Goal: Information Seeking & Learning: Learn about a topic

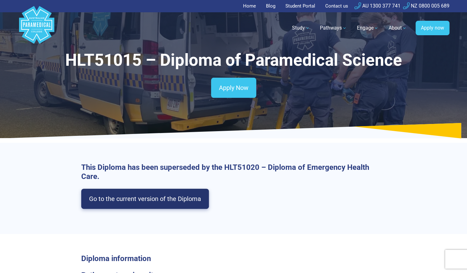
click at [164, 199] on link "Go to the current version of the Diploma" at bounding box center [145, 198] width 128 height 20
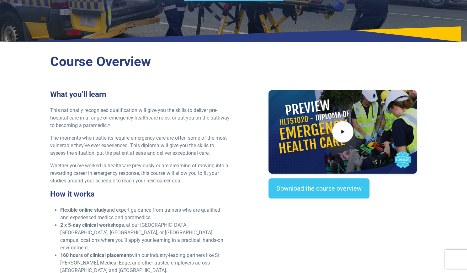
scroll to position [123, 0]
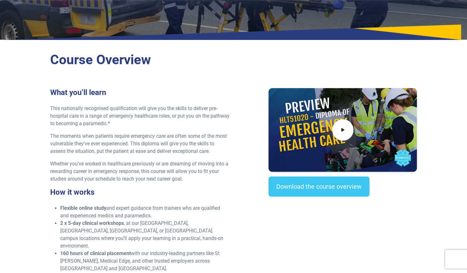
click at [130, 122] on p "This nationally recognised qualification will give you the skills to deliver pr…" at bounding box center [140, 116] width 180 height 23
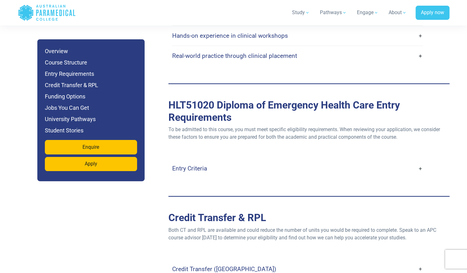
scroll to position [1651, 0]
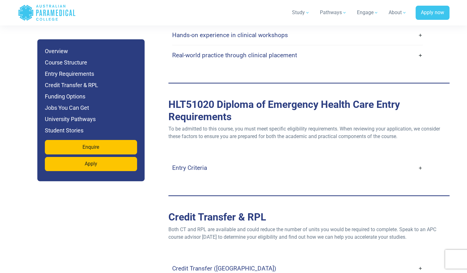
click at [177, 164] on link "Entry Criteria" at bounding box center [297, 167] width 251 height 15
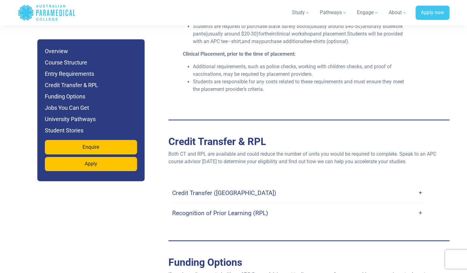
scroll to position [1966, 0]
click at [202, 191] on link "Credit Transfer ([GEOGRAPHIC_DATA])" at bounding box center [297, 192] width 251 height 15
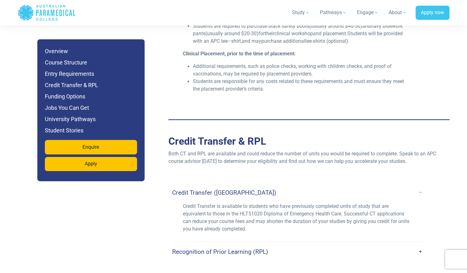
click at [246, 244] on link "Recognition of Prior Learning (RPL)" at bounding box center [297, 251] width 251 height 15
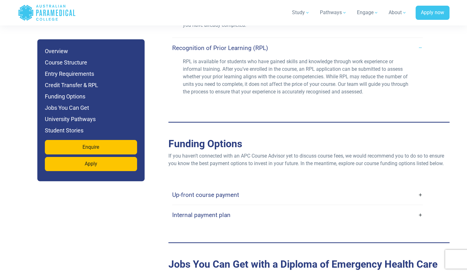
scroll to position [2175, 0]
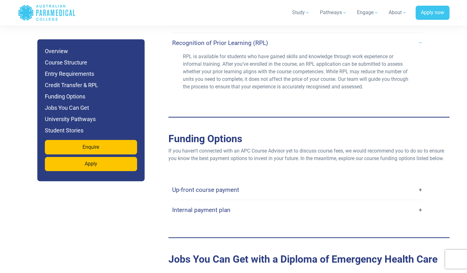
click at [216, 182] on link "Up-front course payment" at bounding box center [297, 189] width 251 height 15
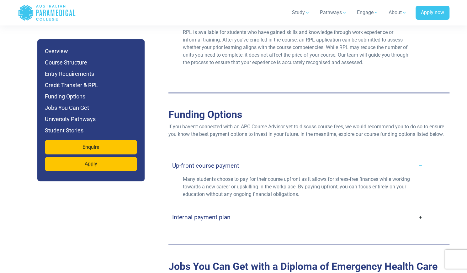
scroll to position [2217, 0]
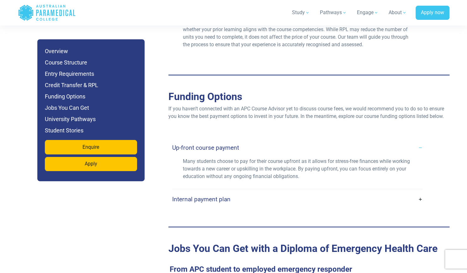
click at [218, 195] on h4 "Internal payment plan" at bounding box center [201, 198] width 58 height 7
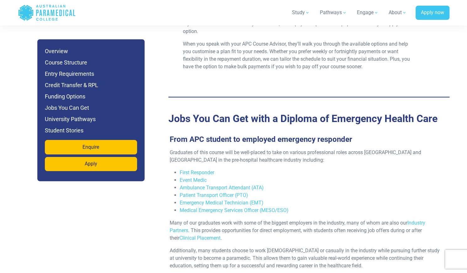
scroll to position [2409, 0]
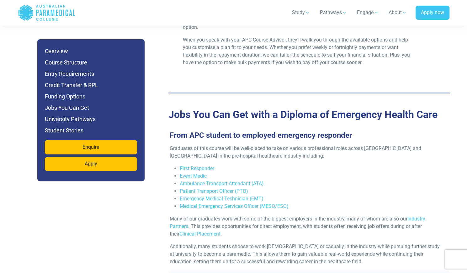
click at [256, 226] on p "Many of our graduates work with some of the biggest employers in the industry, …" at bounding box center [307, 226] width 274 height 23
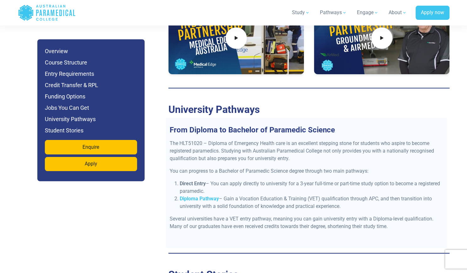
scroll to position [2889, 0]
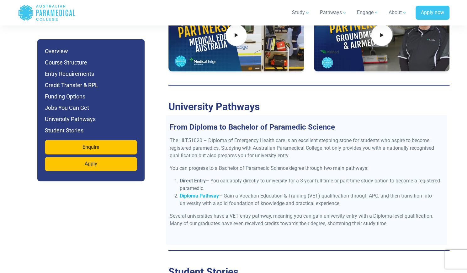
click at [210, 192] on strong "Diploma Pathway" at bounding box center [199, 195] width 39 height 6
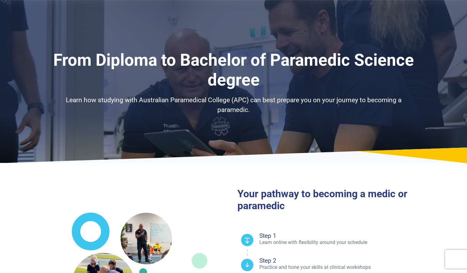
select select "**********"
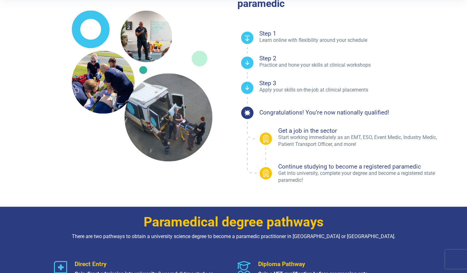
scroll to position [202, 0]
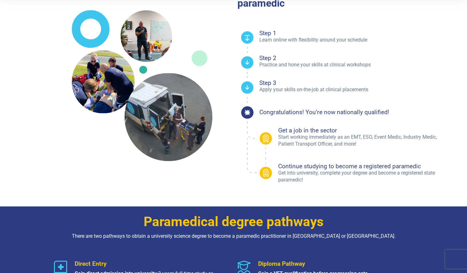
click at [210, 186] on div "Your pathway to becoming a medic or paramedic" at bounding box center [234, 85] width 440 height 241
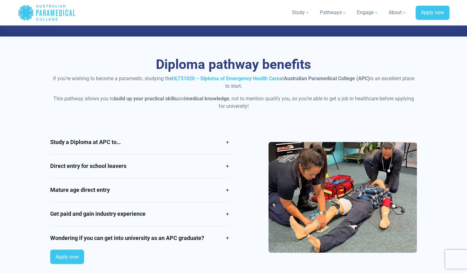
scroll to position [484, 0]
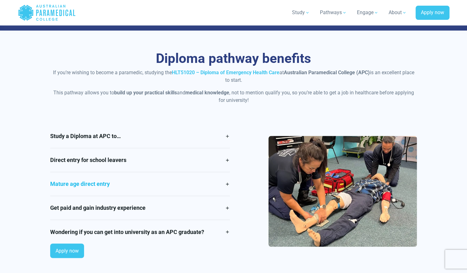
click at [230, 186] on link "Mature age direct entry" at bounding box center [140, 184] width 180 height 24
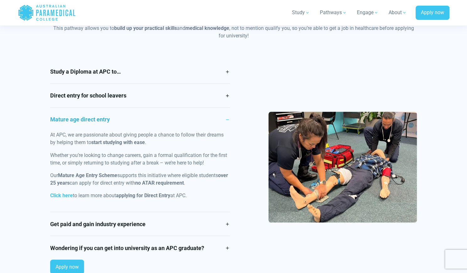
scroll to position [550, 0]
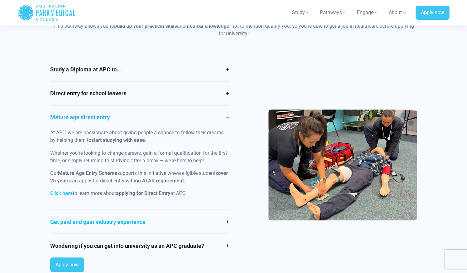
click at [229, 214] on link "Get paid and gain industry experience" at bounding box center [140, 221] width 180 height 24
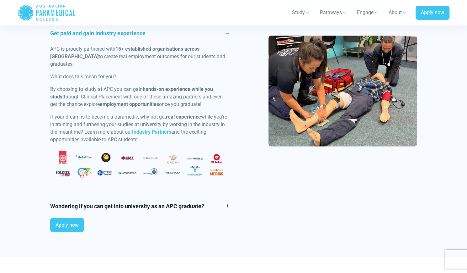
scroll to position [659, 0]
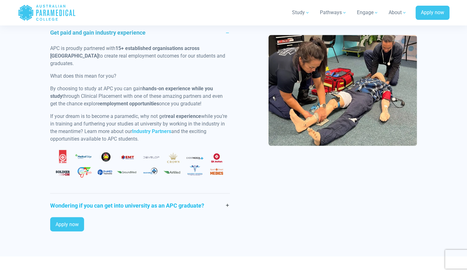
click at [220, 200] on link "Wondering if you can get into university as an APC graduate?" at bounding box center [140, 205] width 180 height 24
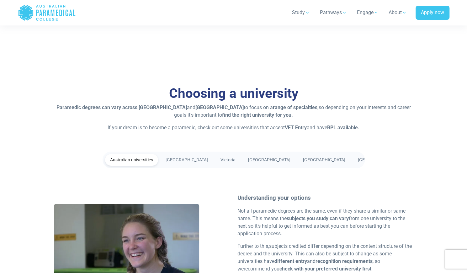
scroll to position [1123, 0]
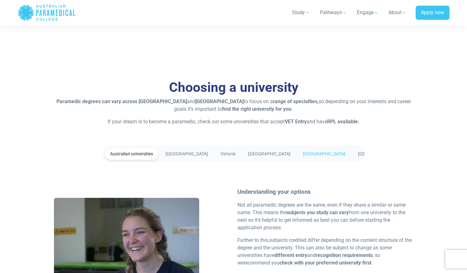
click at [298, 155] on link "[GEOGRAPHIC_DATA]" at bounding box center [324, 154] width 52 height 12
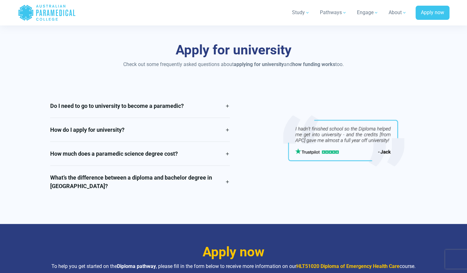
scroll to position [1424, 0]
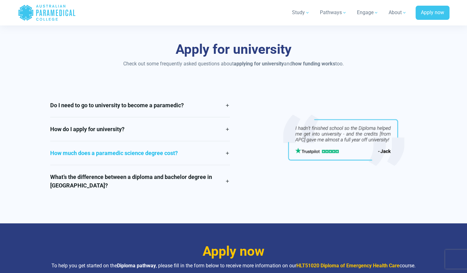
click at [227, 149] on link "How much does a paramedic science degree cost?" at bounding box center [140, 153] width 180 height 24
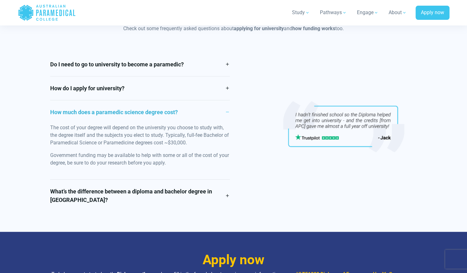
scroll to position [1463, 0]
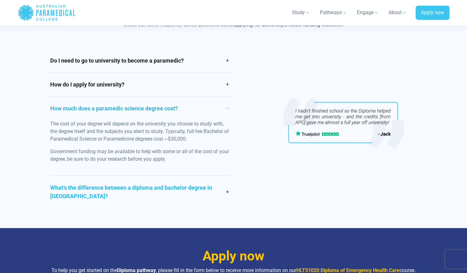
click at [224, 187] on link "What’s the difference between a diploma and bachelor degree in Australia?" at bounding box center [140, 192] width 180 height 32
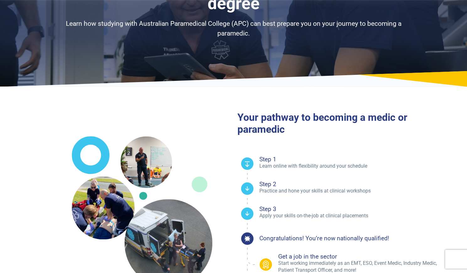
scroll to position [0, 0]
